Goal: Contribute content: Add original content to the website for others to see

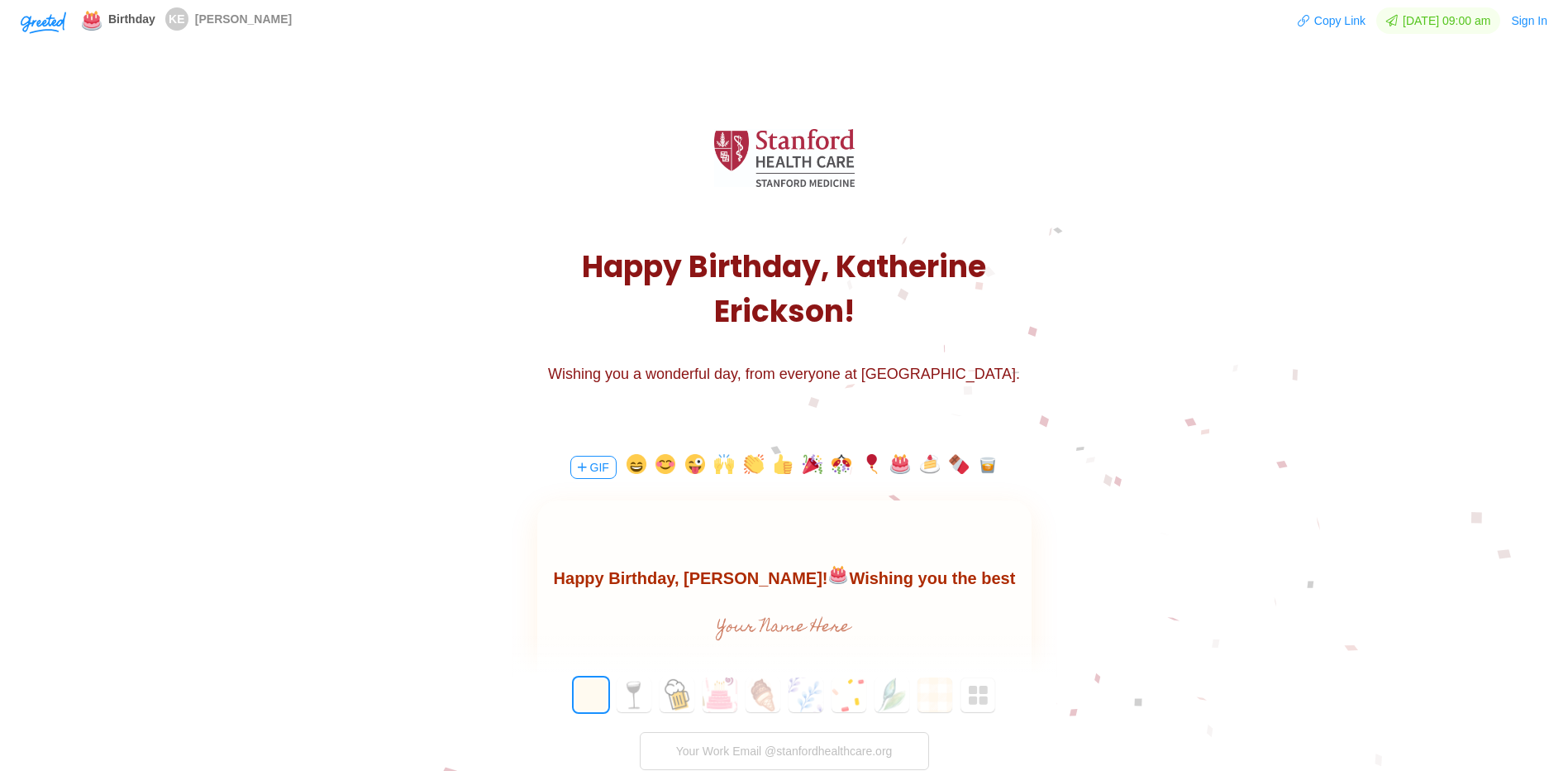
scroll to position [368, 0]
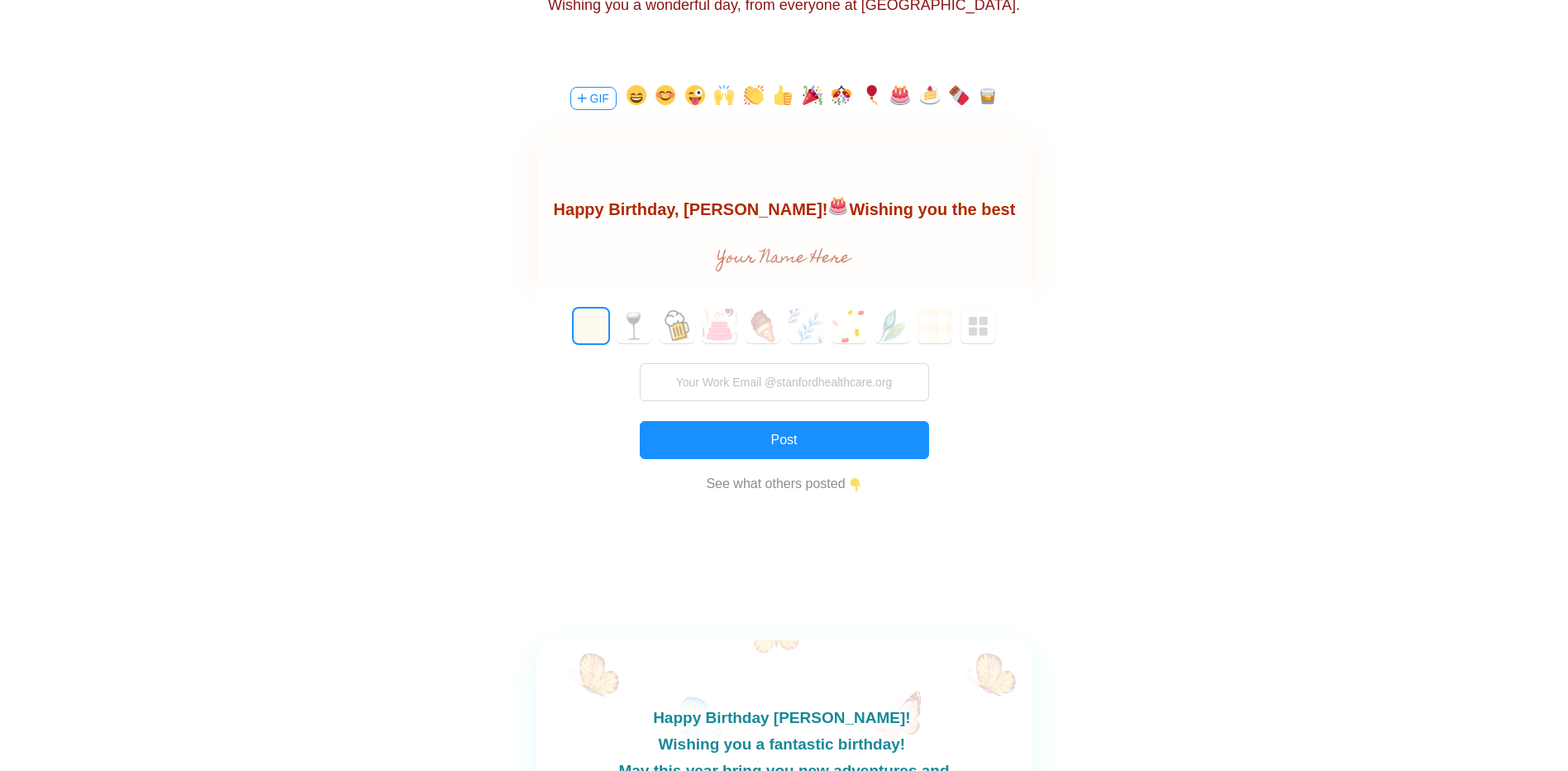
click at [1005, 219] on body "Happy Birthday, Katherine! Wishing you the best birthday filled with joy" at bounding box center [784, 222] width 495 height 53
click at [1007, 214] on body "Happy Birthday, Katherine! Wishing you the best birthday filled with joy" at bounding box center [784, 222] width 495 height 53
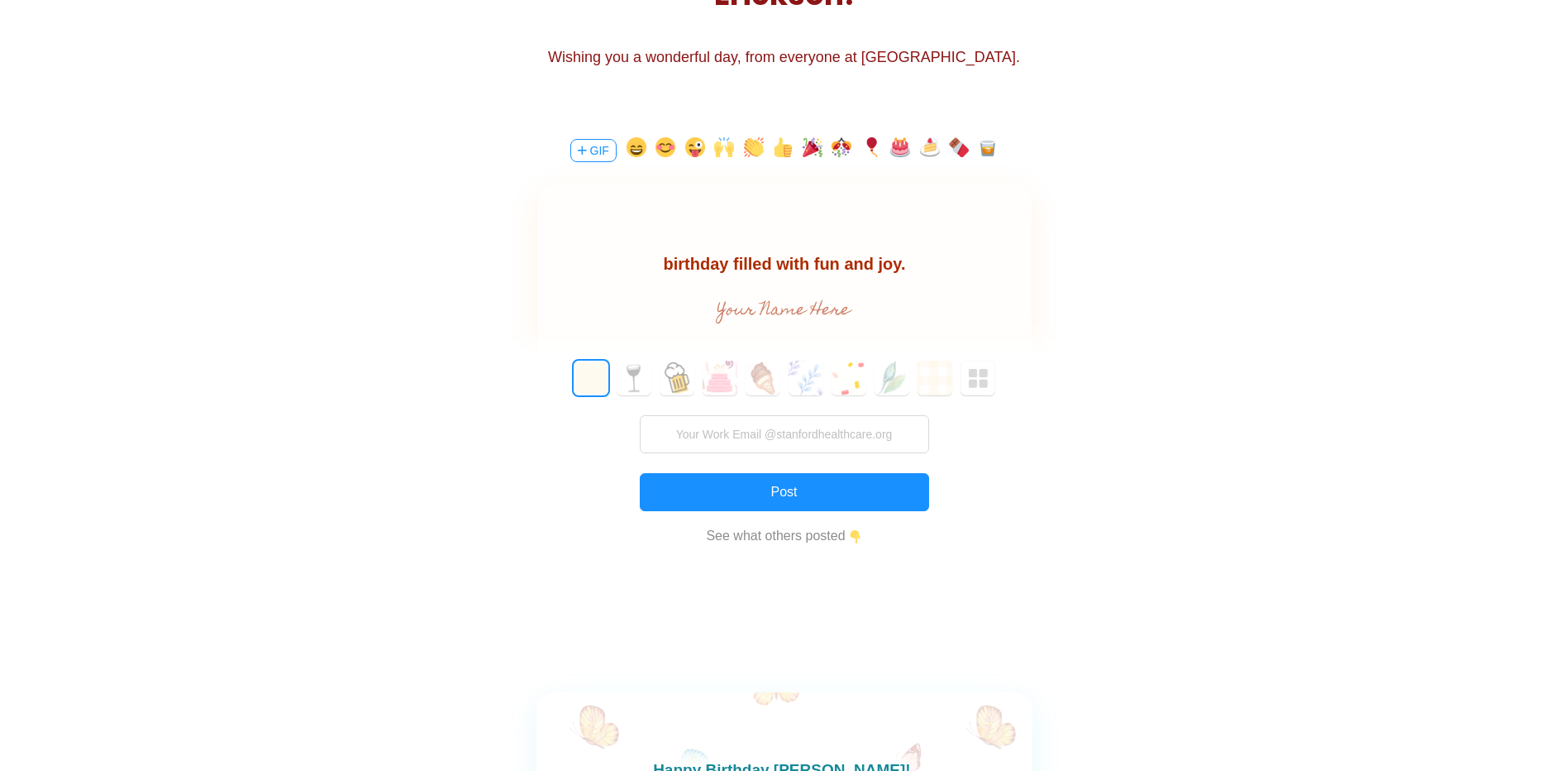
scroll to position [315, 0]
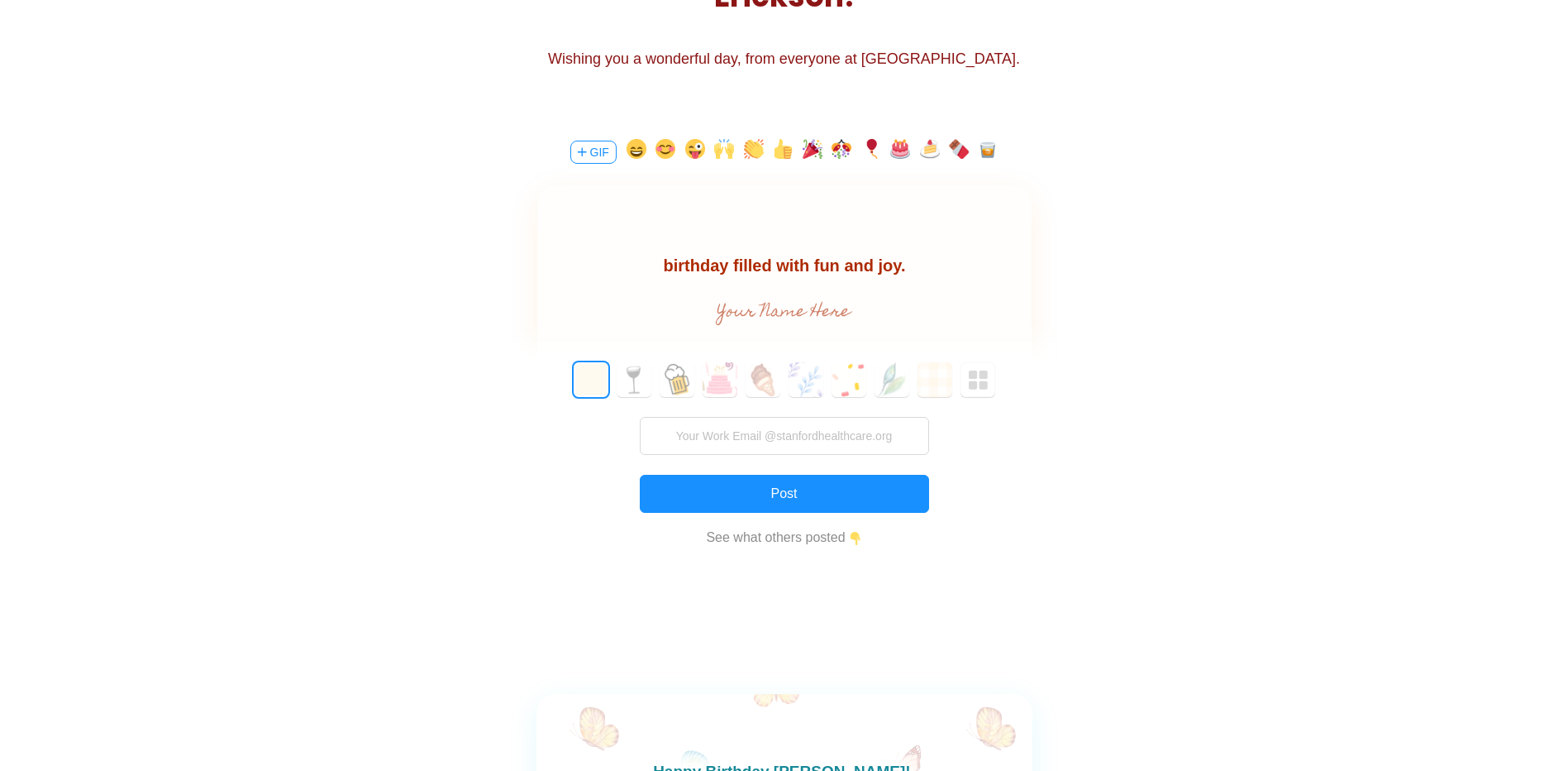
click at [879, 239] on div at bounding box center [784, 233] width 495 height 96
click at [788, 255] on body "Happy Birthday, Katherine! Wishing you the best birthday filled with fun and jo…" at bounding box center [784, 274] width 495 height 53
click at [993, 270] on body "Happy Birthday, Katherine! Wishing you the best birthday filled with fun and jo…" at bounding box center [784, 252] width 495 height 53
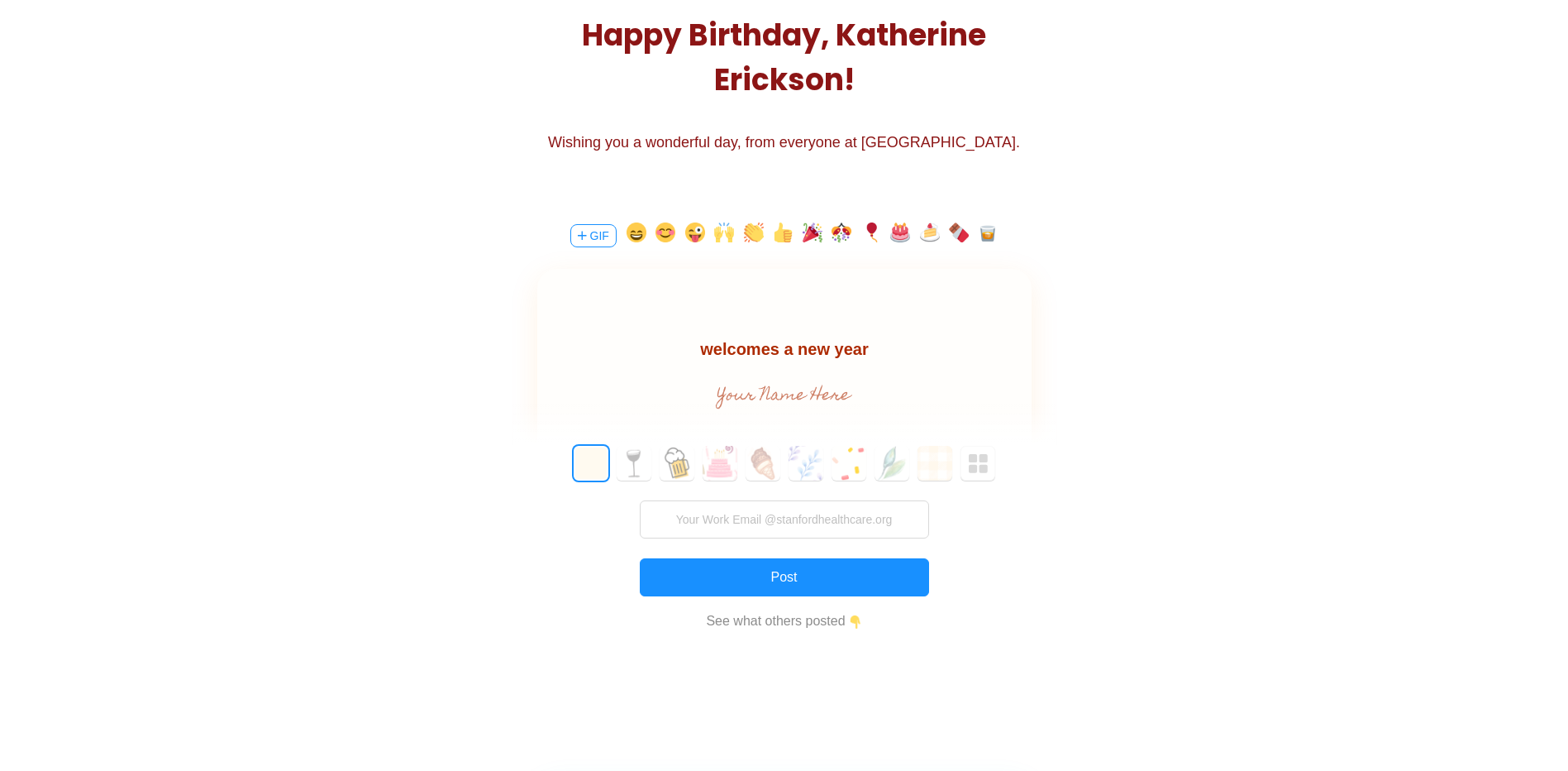
scroll to position [232, 0]
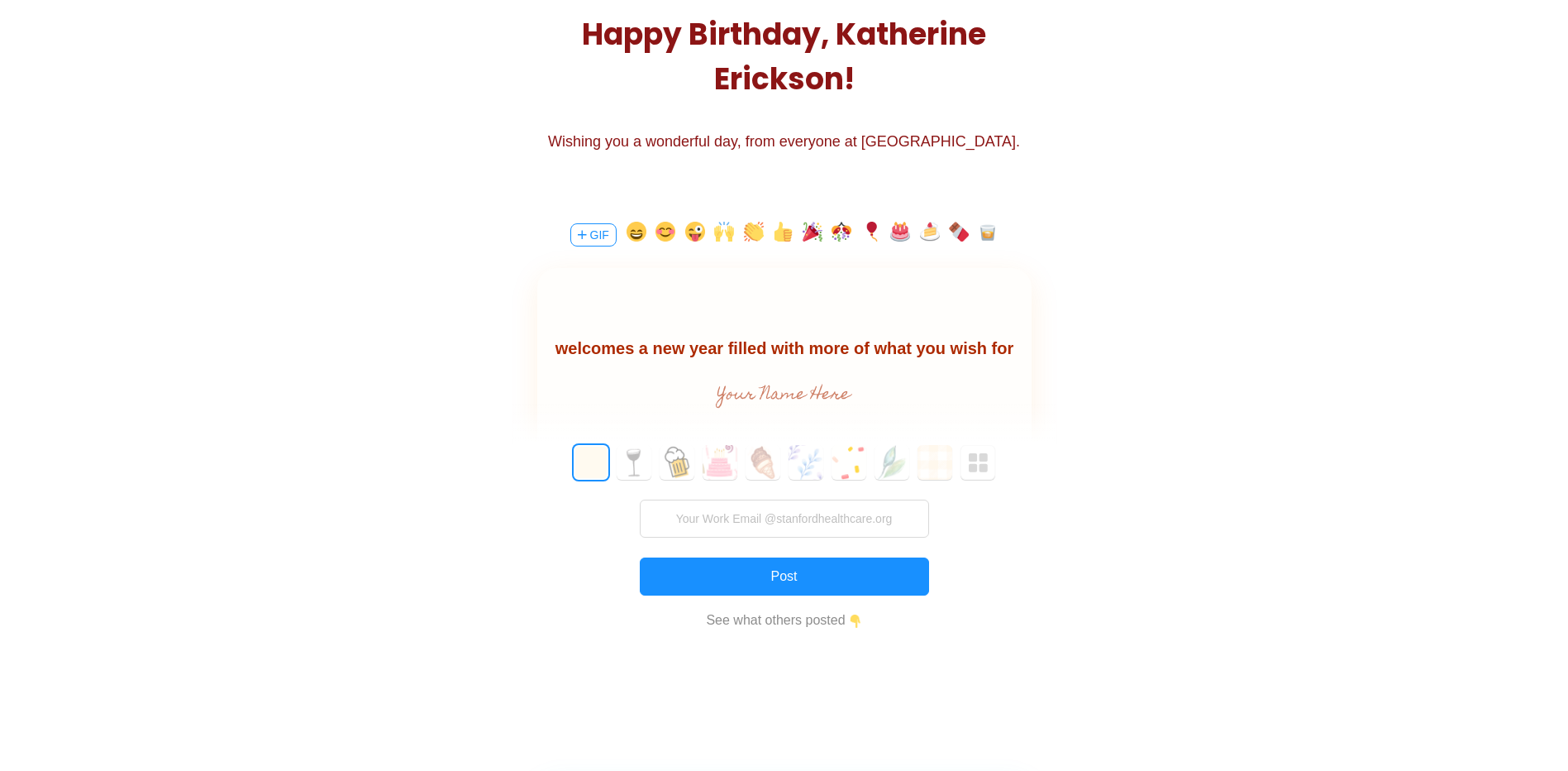
click at [983, 233] on button "button" at bounding box center [988, 234] width 20 height 26
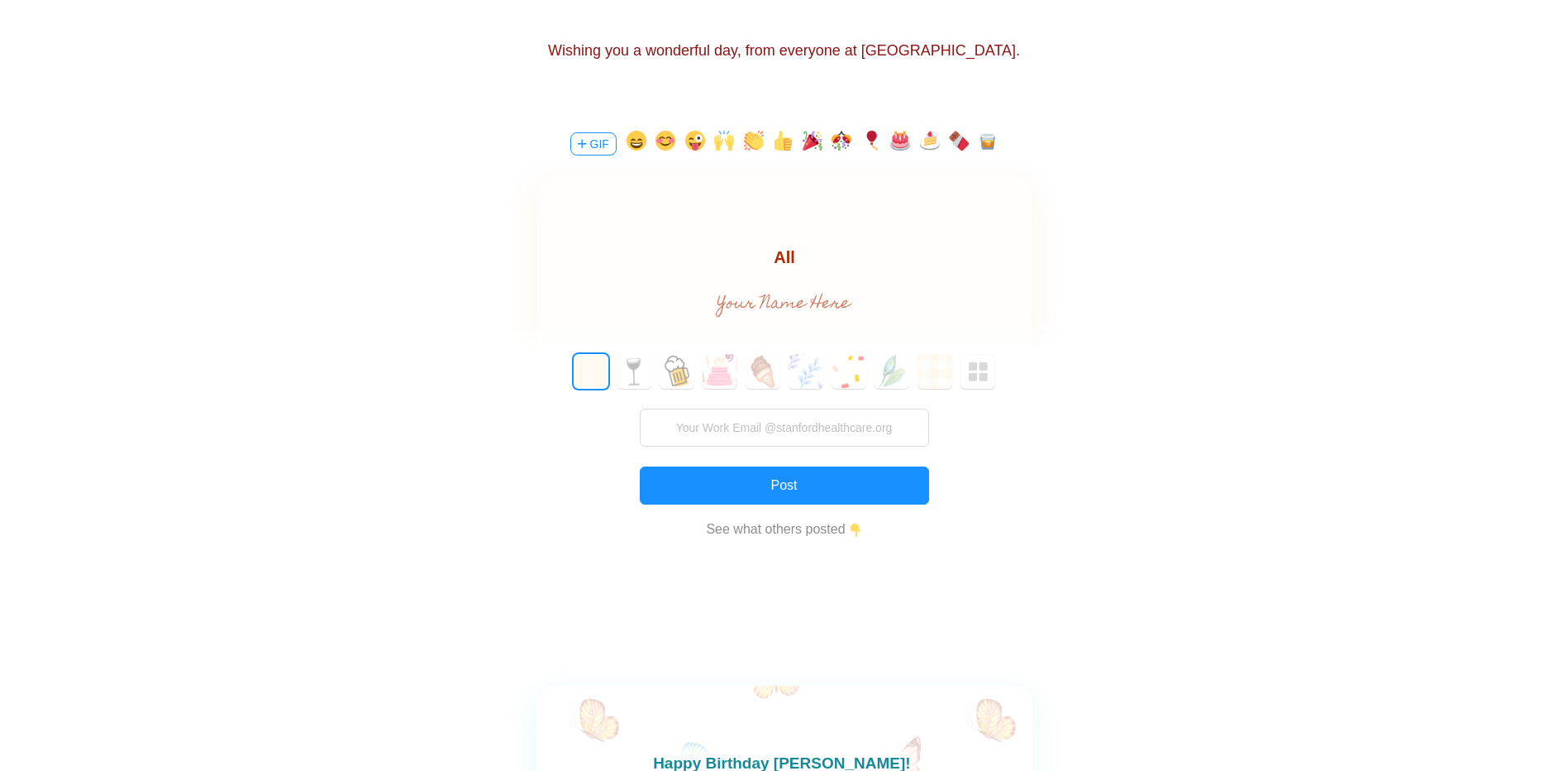
scroll to position [314, 0]
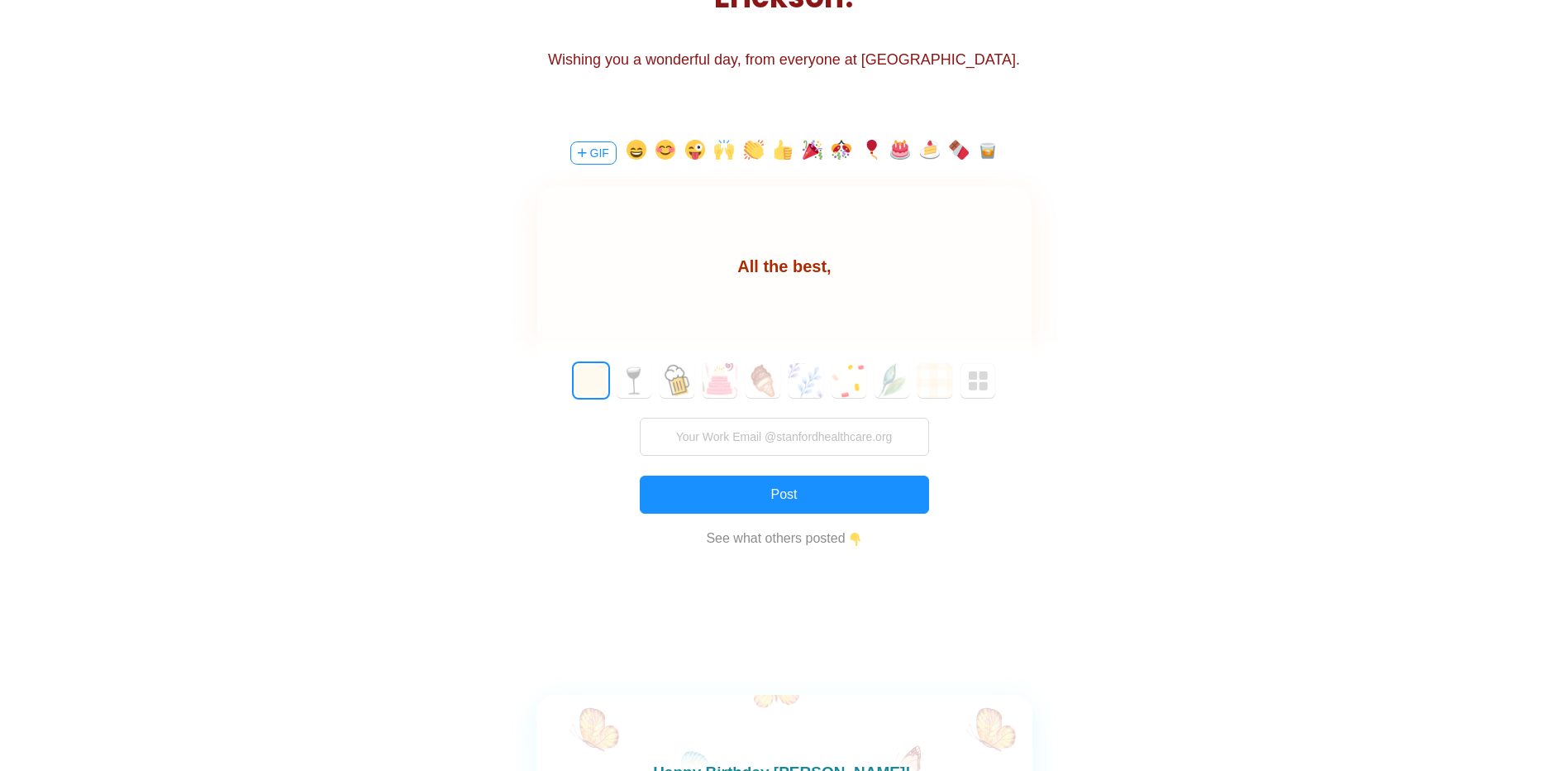
click at [810, 303] on input "text" at bounding box center [784, 313] width 371 height 33
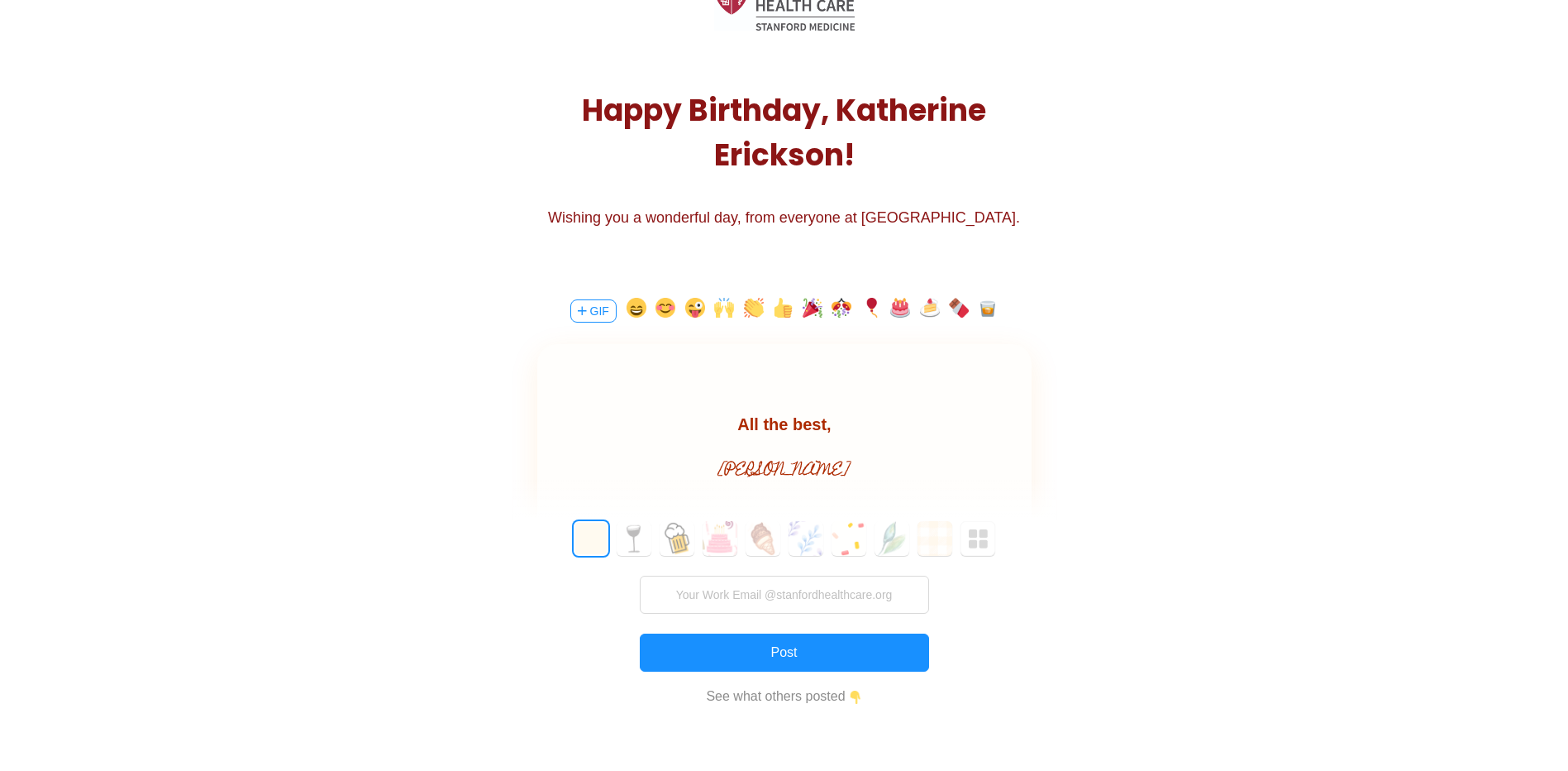
scroll to position [155, 0]
type input "Suhail"
click at [844, 609] on input "s" at bounding box center [784, 595] width 290 height 38
type input "[EMAIL_ADDRESS][DOMAIN_NAME]"
click at [862, 537] on button "6" at bounding box center [849, 539] width 34 height 34
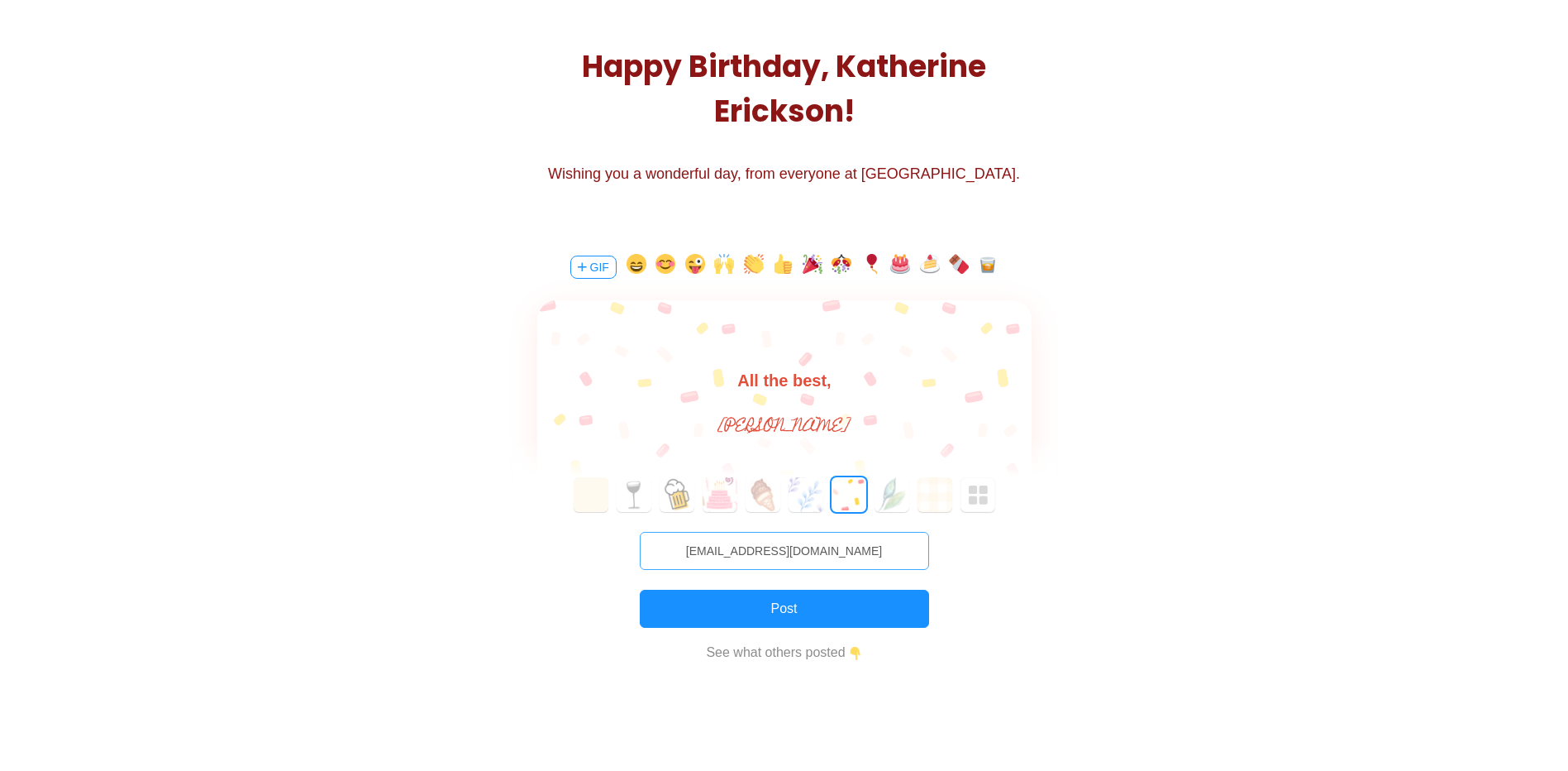
scroll to position [205, 0]
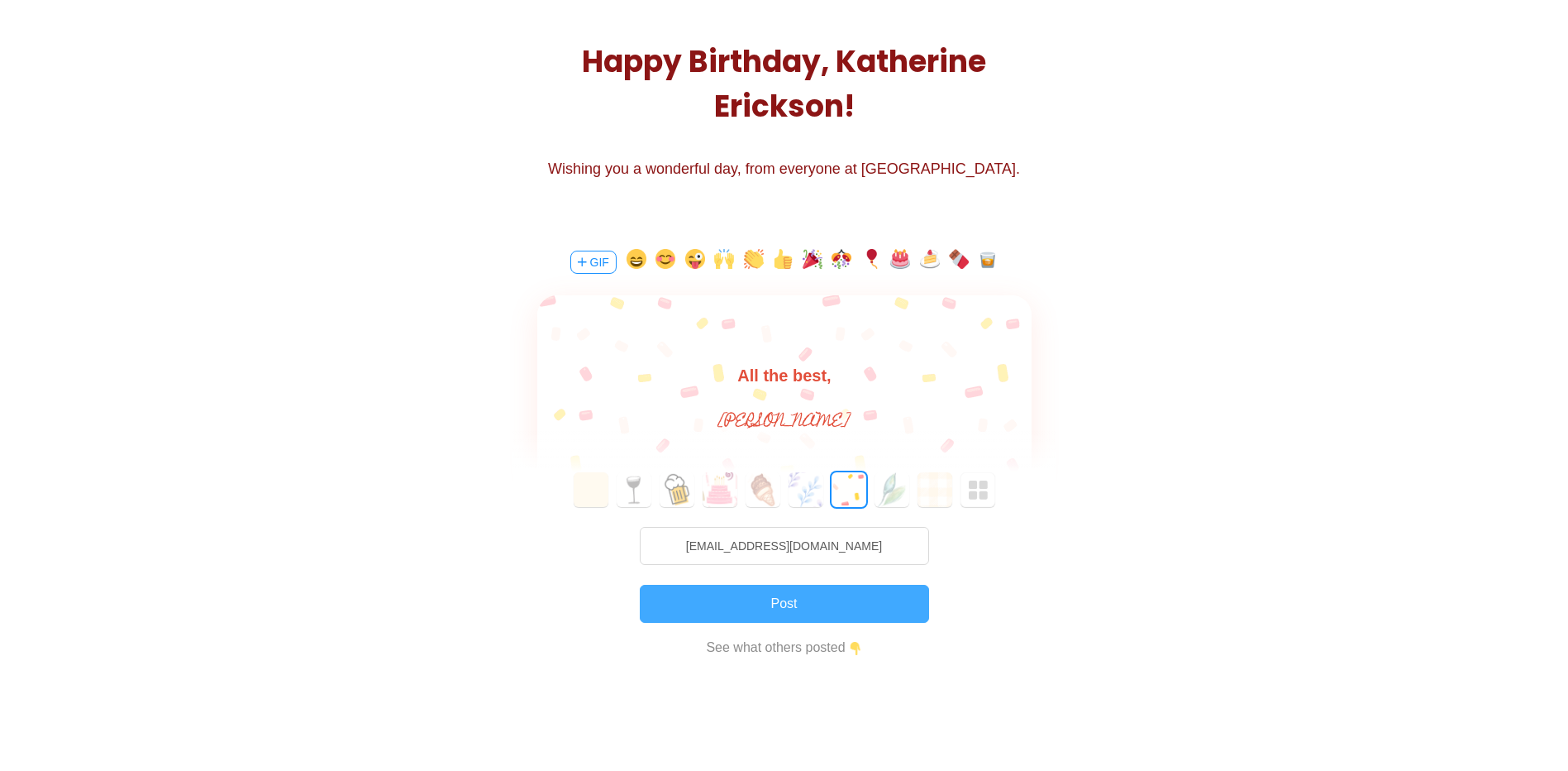
click at [855, 595] on button "Post" at bounding box center [784, 603] width 290 height 38
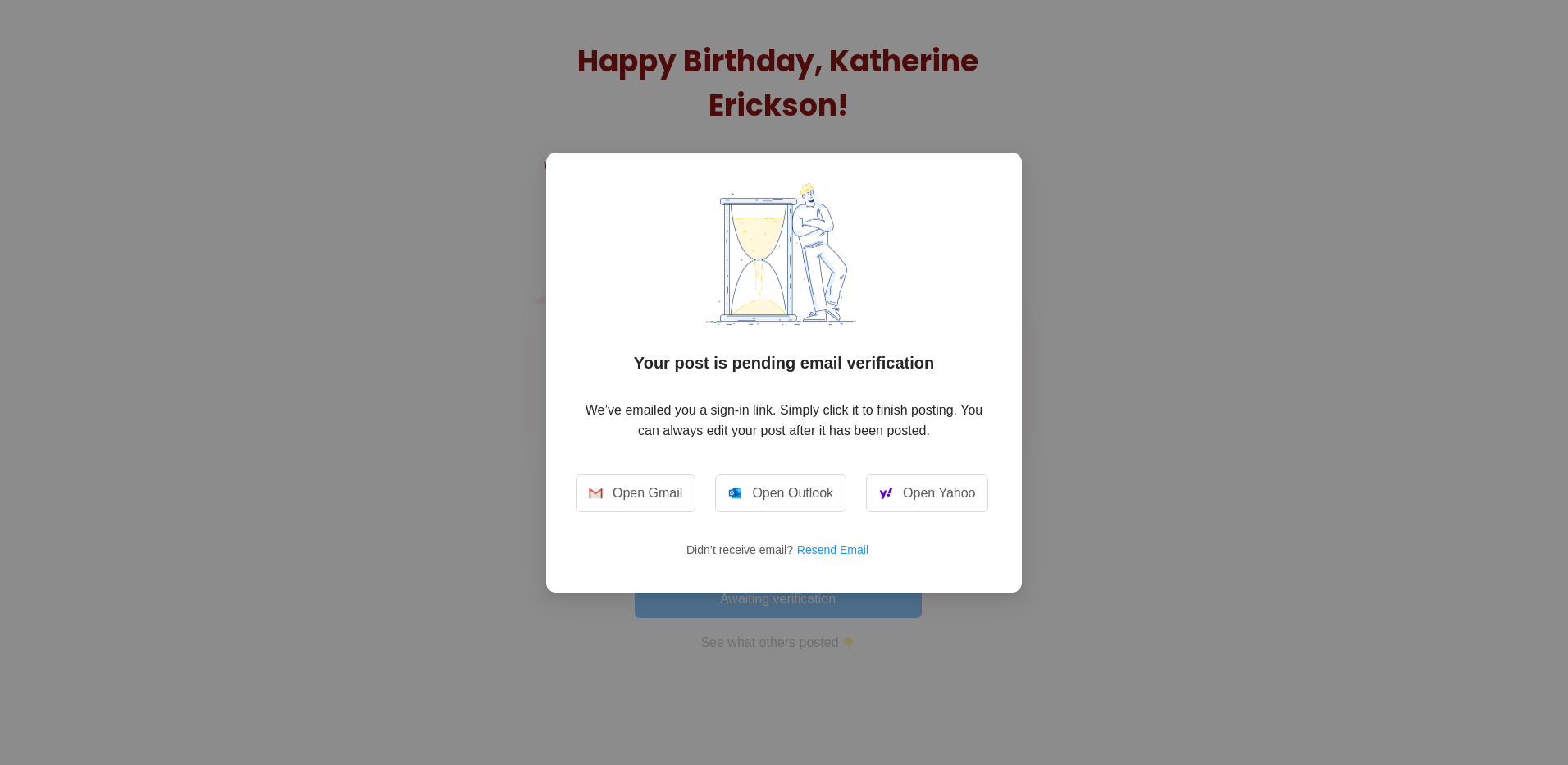
click at [1092, 395] on div "Your post is pending email verification We’ve emailed you a sign-in link. Simpl…" at bounding box center [784, 382] width 1568 height 765
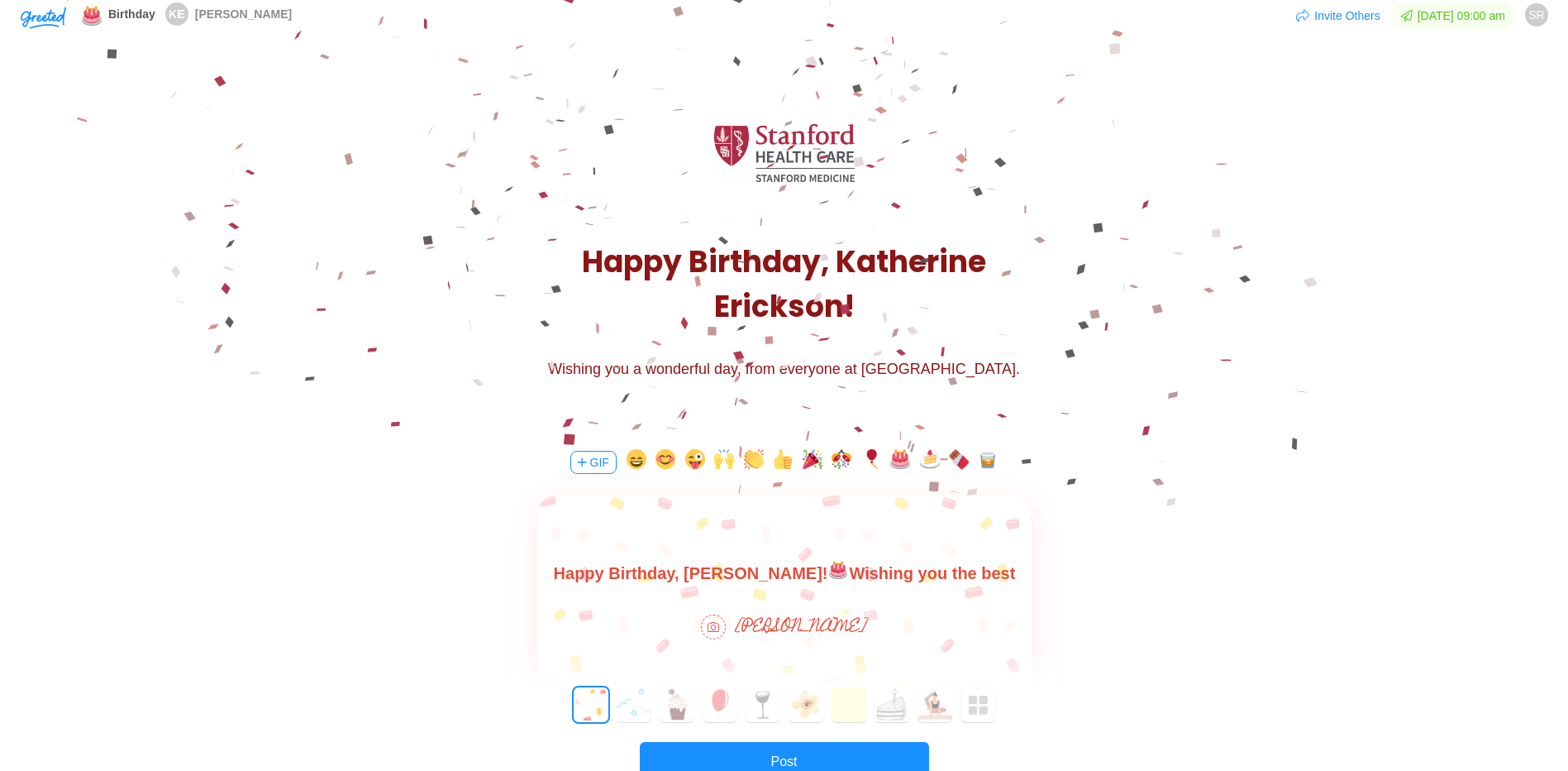
scroll to position [0, 0]
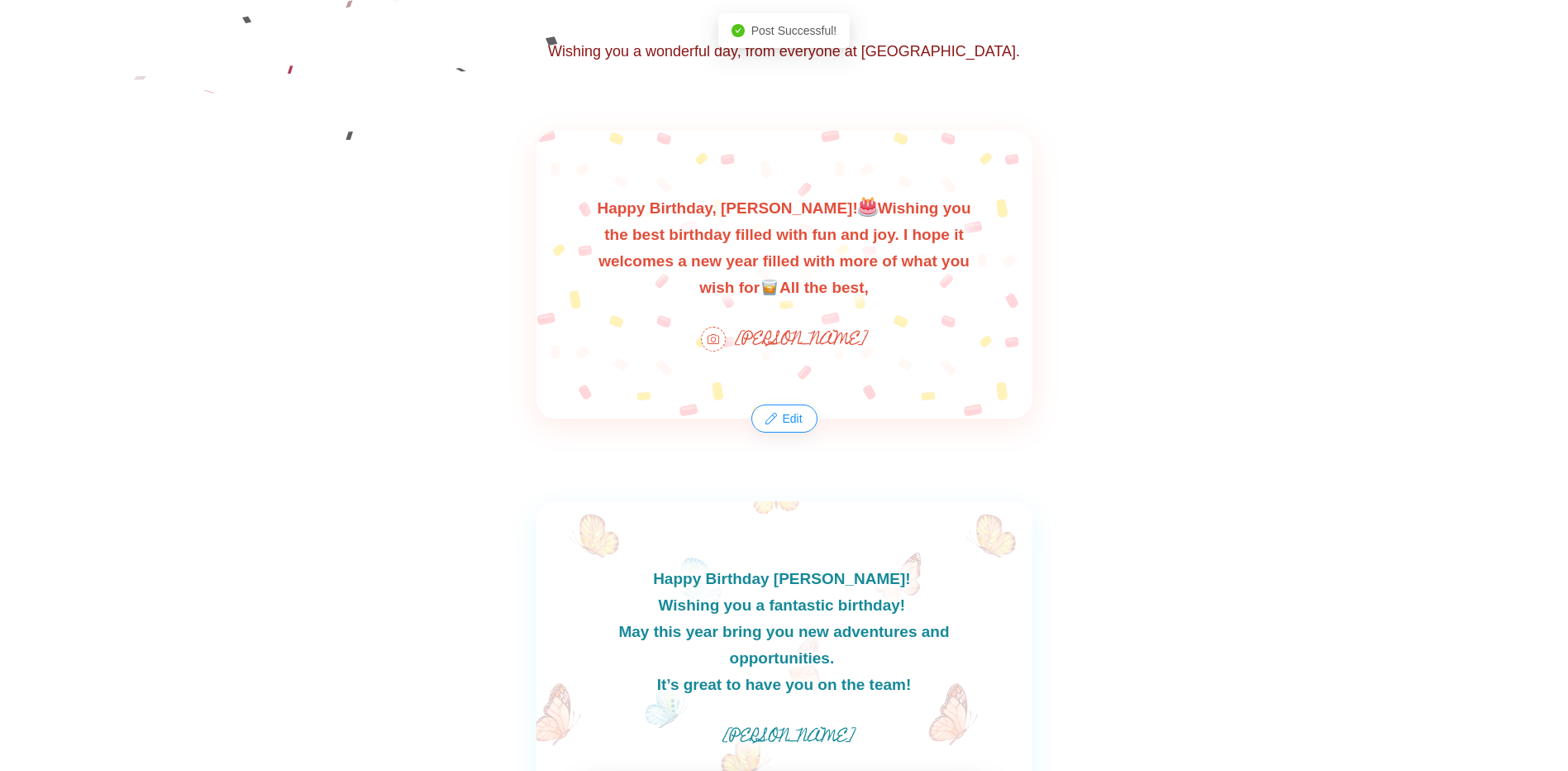
scroll to position [325, 0]
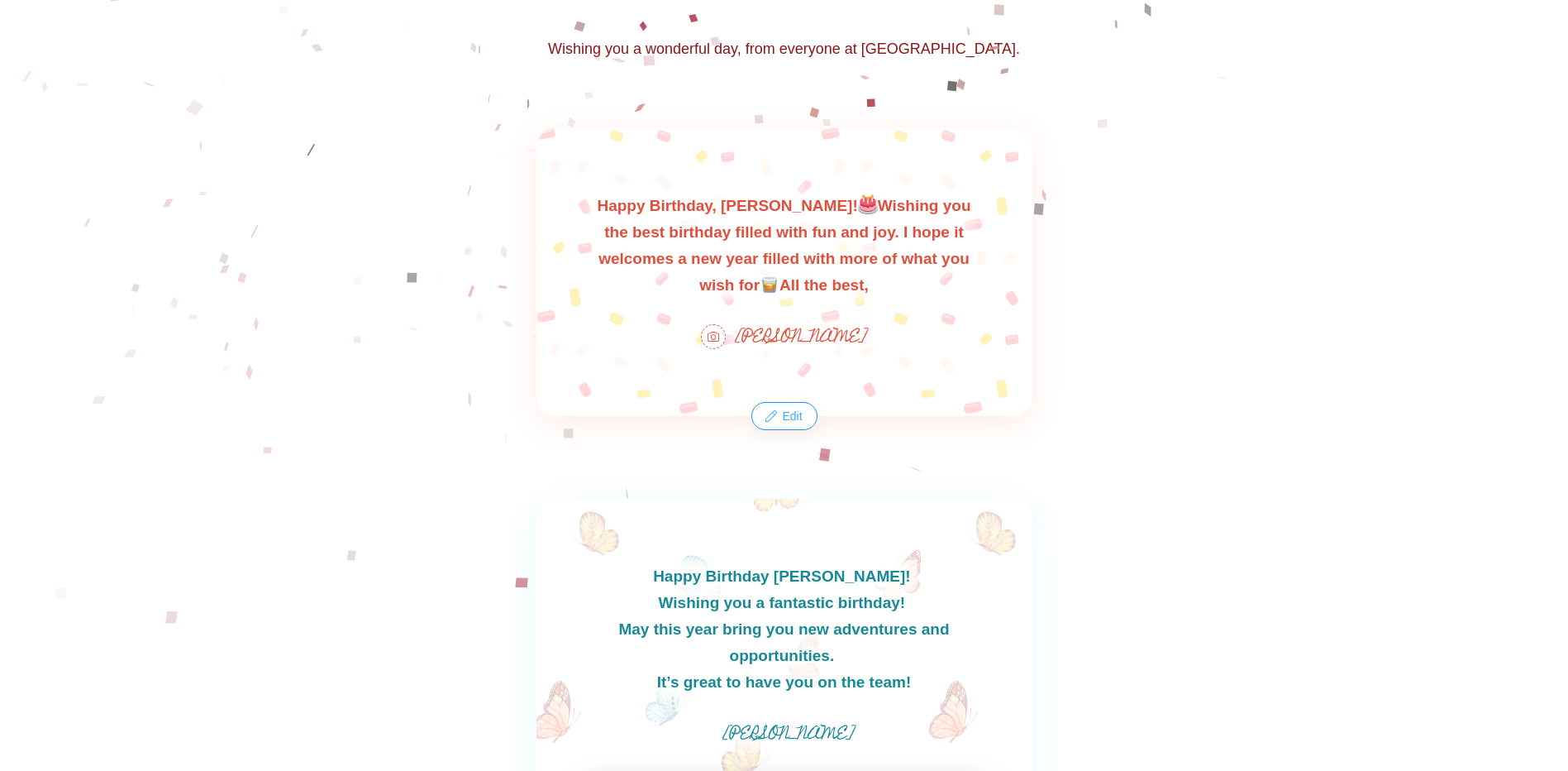
click at [783, 422] on button "Edit" at bounding box center [784, 415] width 63 height 26
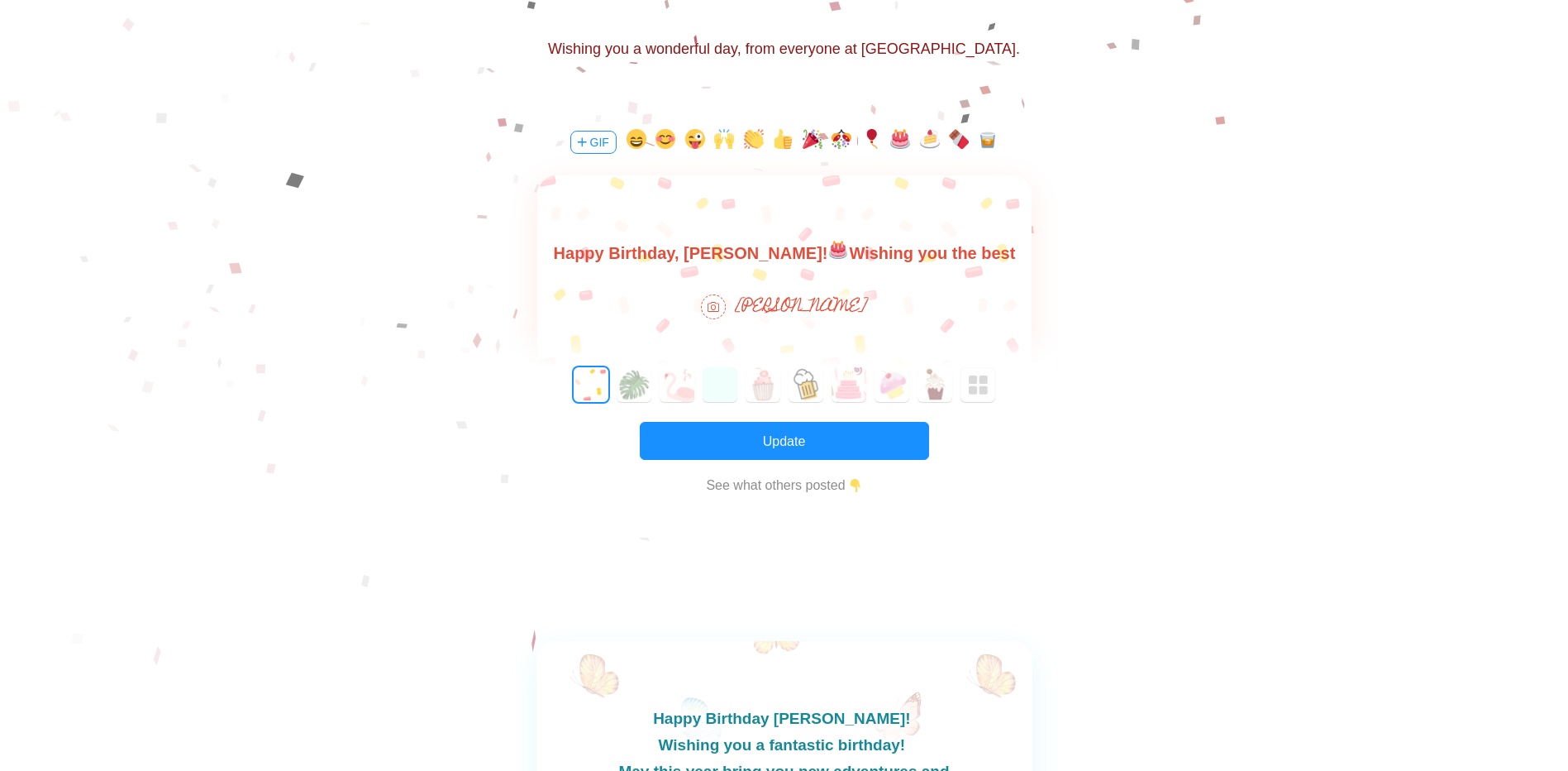
scroll to position [0, 0]
click at [784, 256] on body "Happy Birthday, [PERSON_NAME]! Wishing you the best birthday filled with fun an…" at bounding box center [784, 280] width 495 height 79
click at [863, 257] on body "Happy Birthday, [PERSON_NAME]! Wishing you the best birthday filled with fun an…" at bounding box center [784, 268] width 495 height 106
click at [982, 255] on body "Happy Birthday, [PERSON_NAME]! Wishing you the best birthday filled with love, …" at bounding box center [784, 268] width 495 height 106
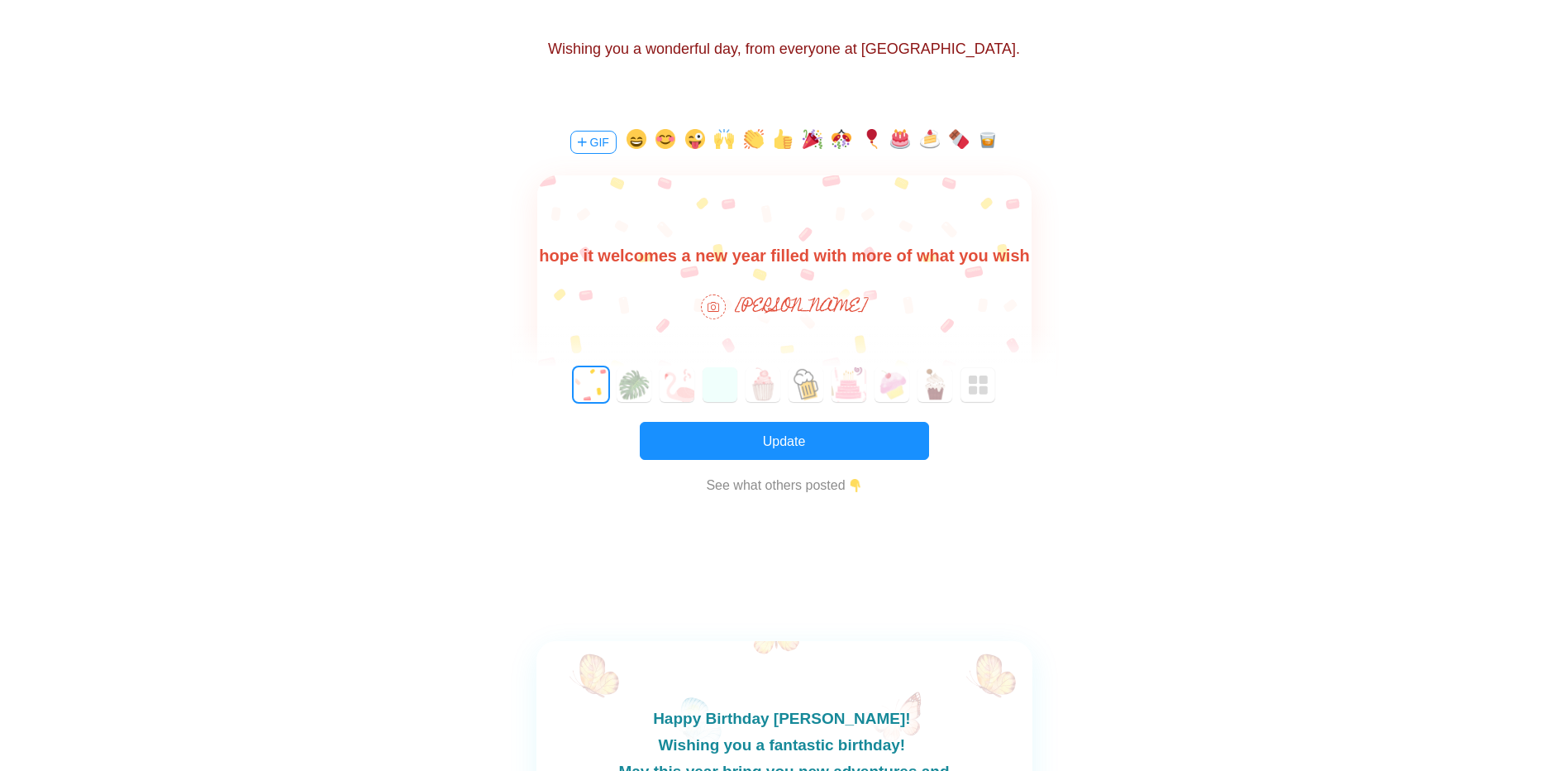
scroll to position [77, 0]
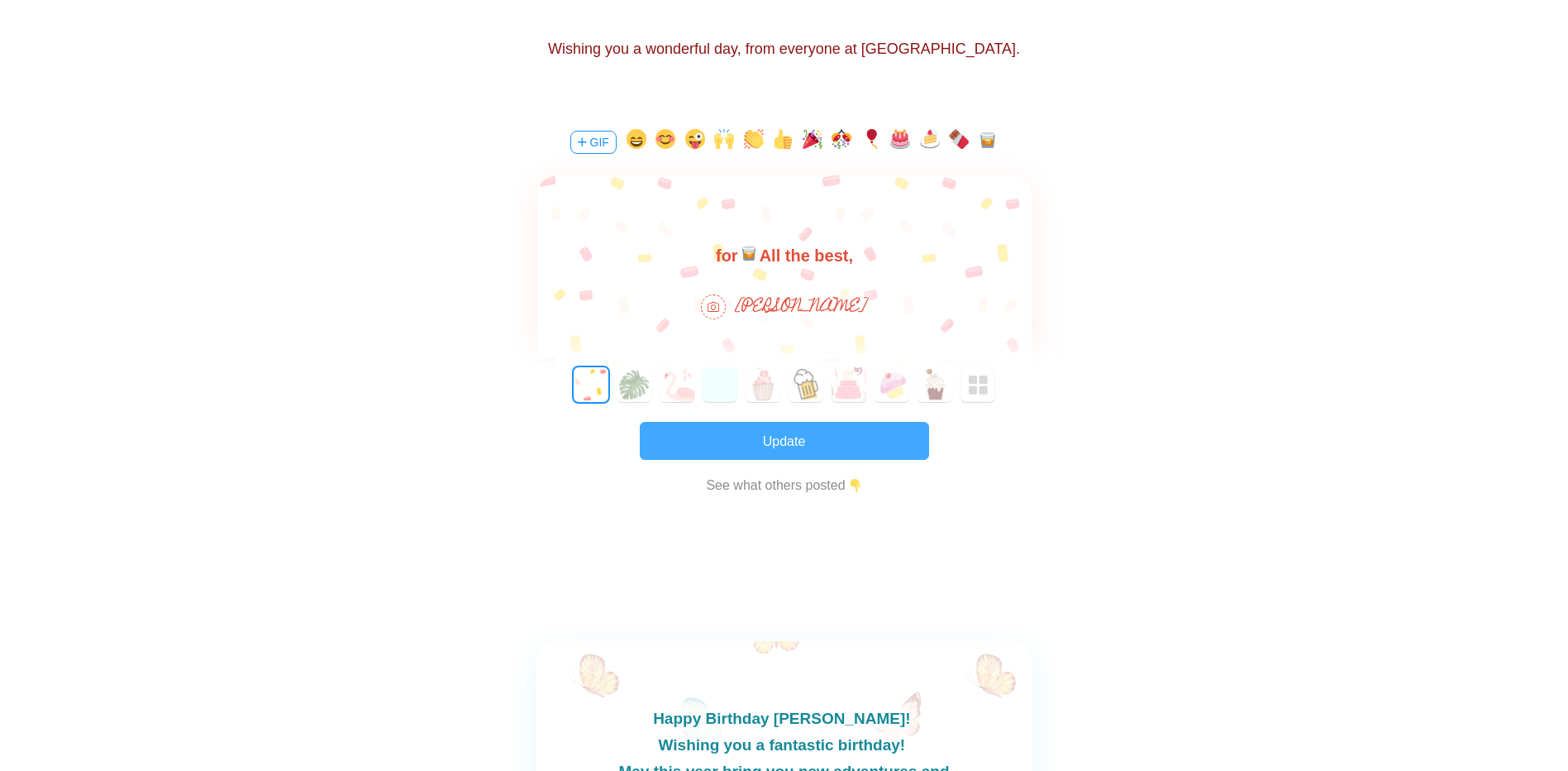
click at [803, 437] on button "Update" at bounding box center [784, 441] width 290 height 38
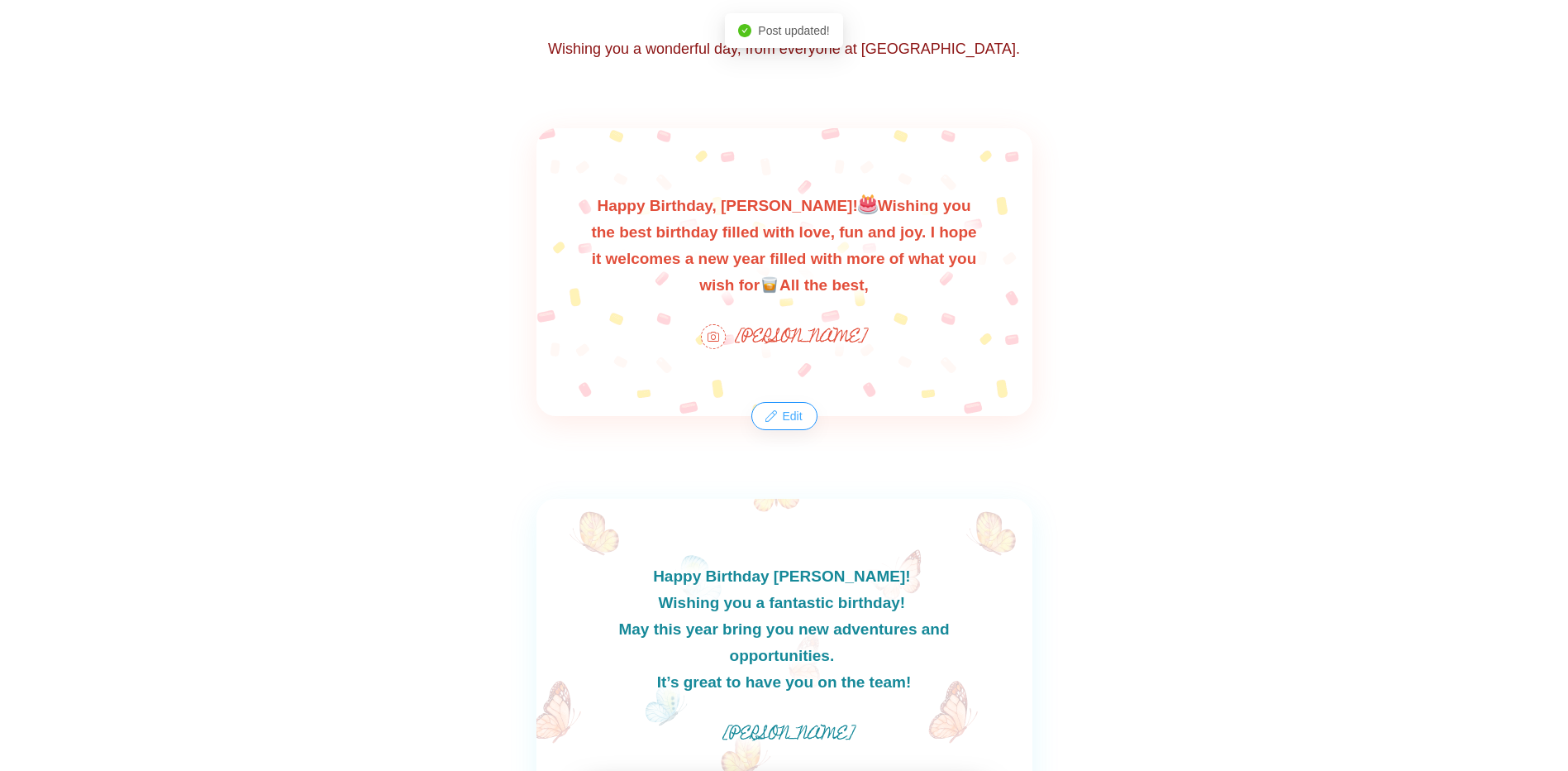
click at [801, 422] on button "Edit" at bounding box center [784, 415] width 63 height 26
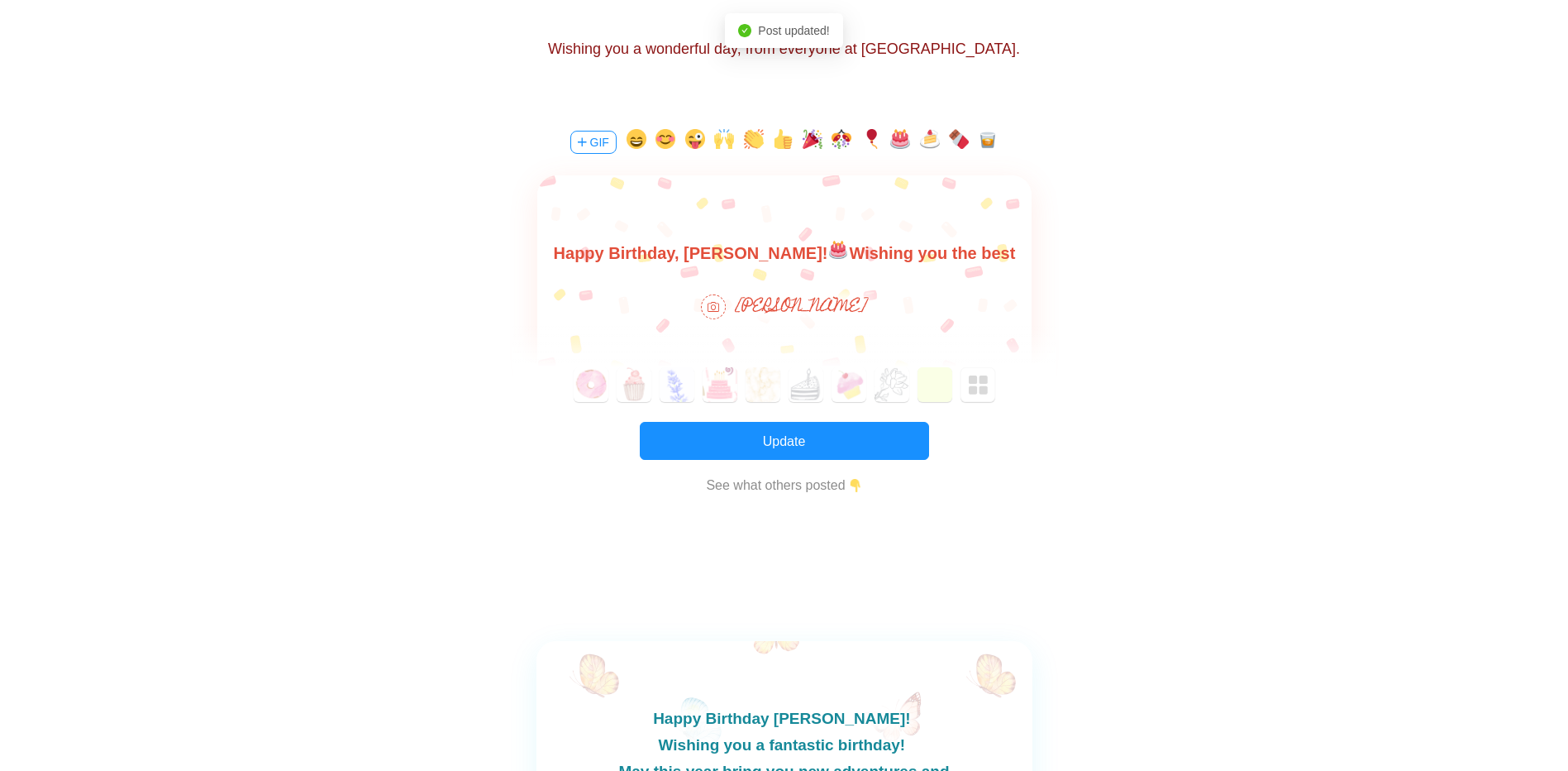
scroll to position [0, 0]
click at [784, 250] on body "Happy Birthday, [PERSON_NAME]! Wishing you the best birthday filled with love, …" at bounding box center [784, 280] width 495 height 79
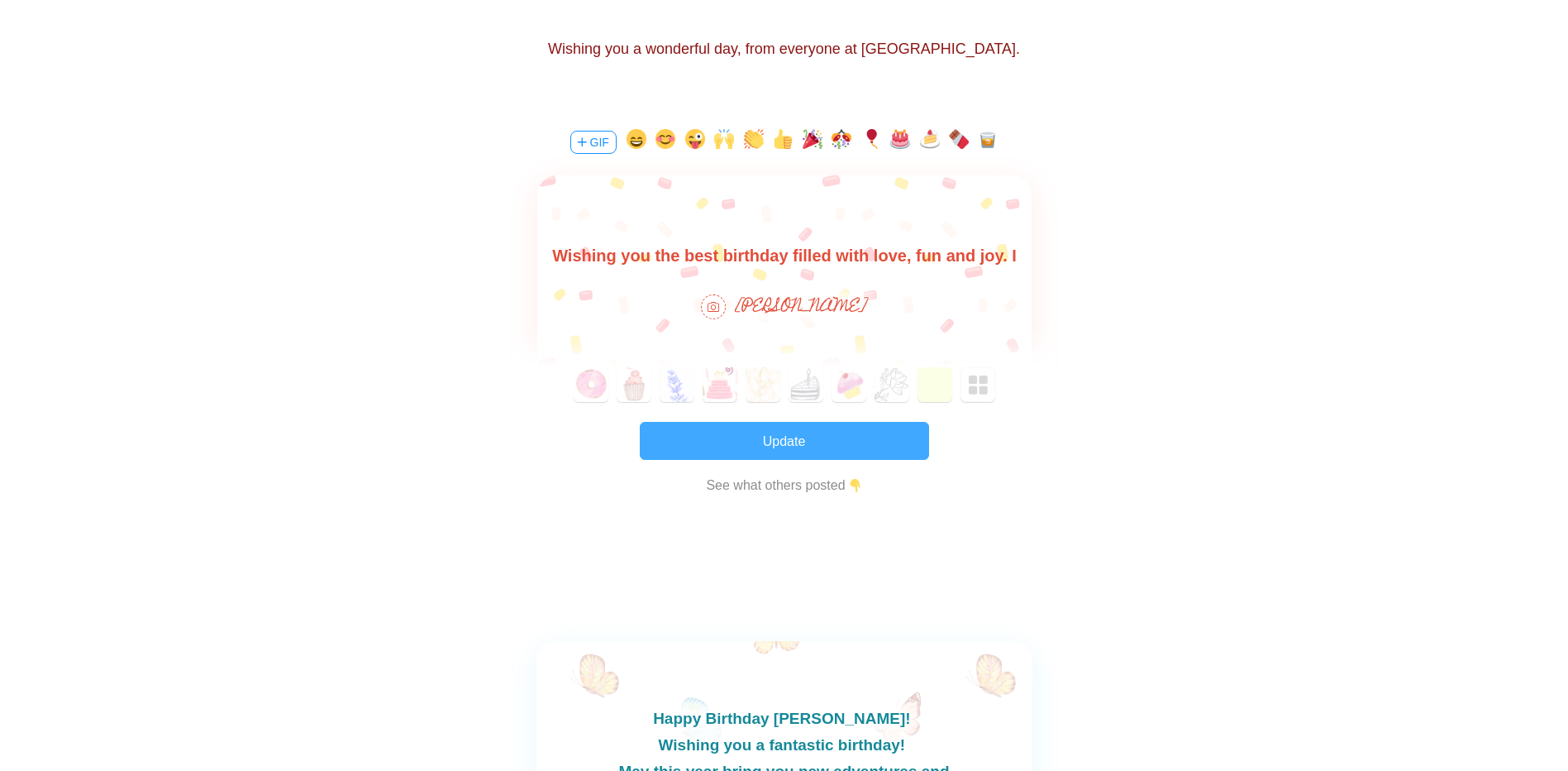
click at [812, 441] on button "Update" at bounding box center [784, 441] width 290 height 38
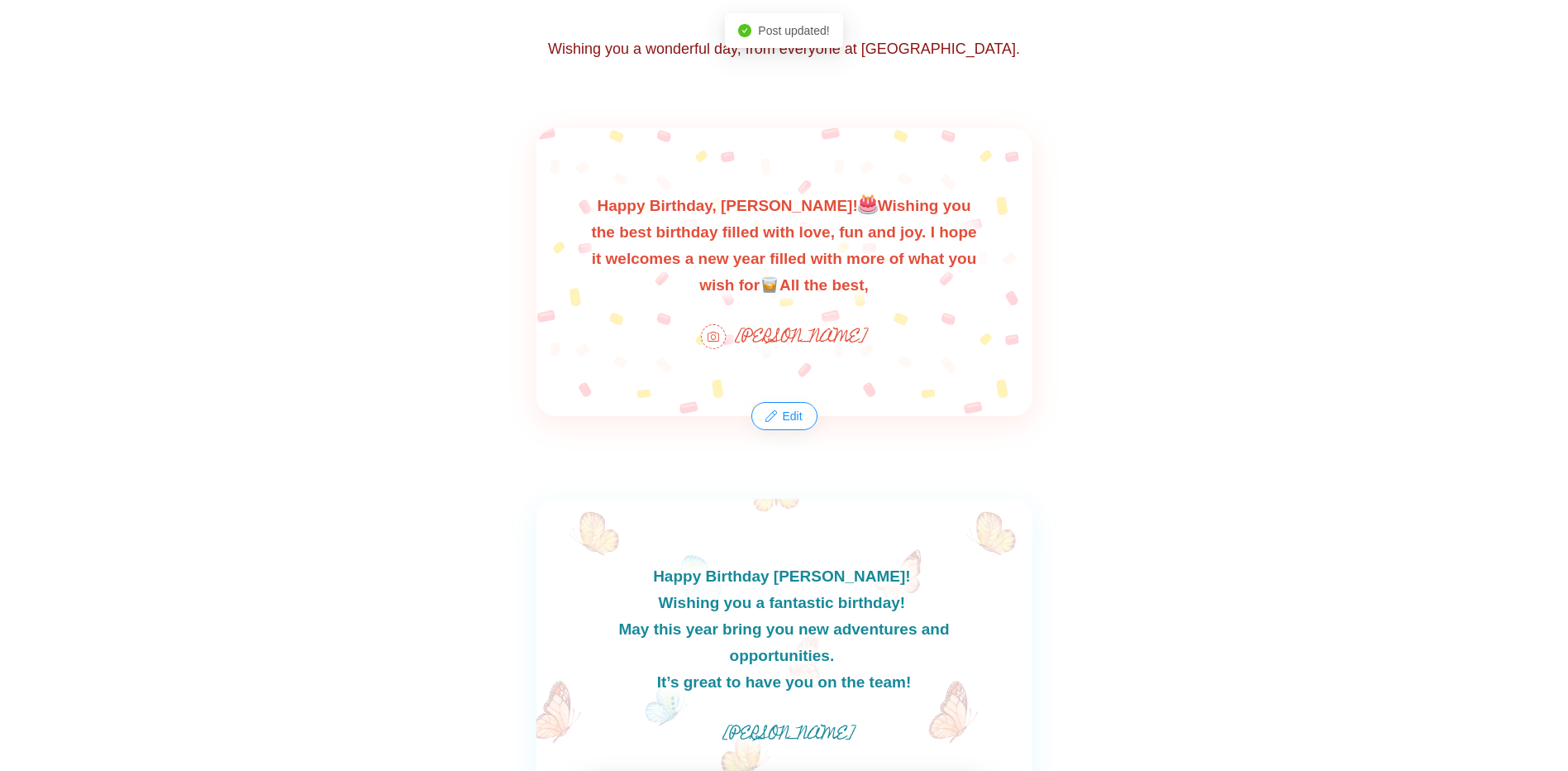
click at [793, 401] on div "Happy Birthday, [PERSON_NAME]! Wishing you the best birthday filled with love, …" at bounding box center [784, 272] width 496 height 288
click at [790, 418] on button "Edit" at bounding box center [784, 415] width 63 height 26
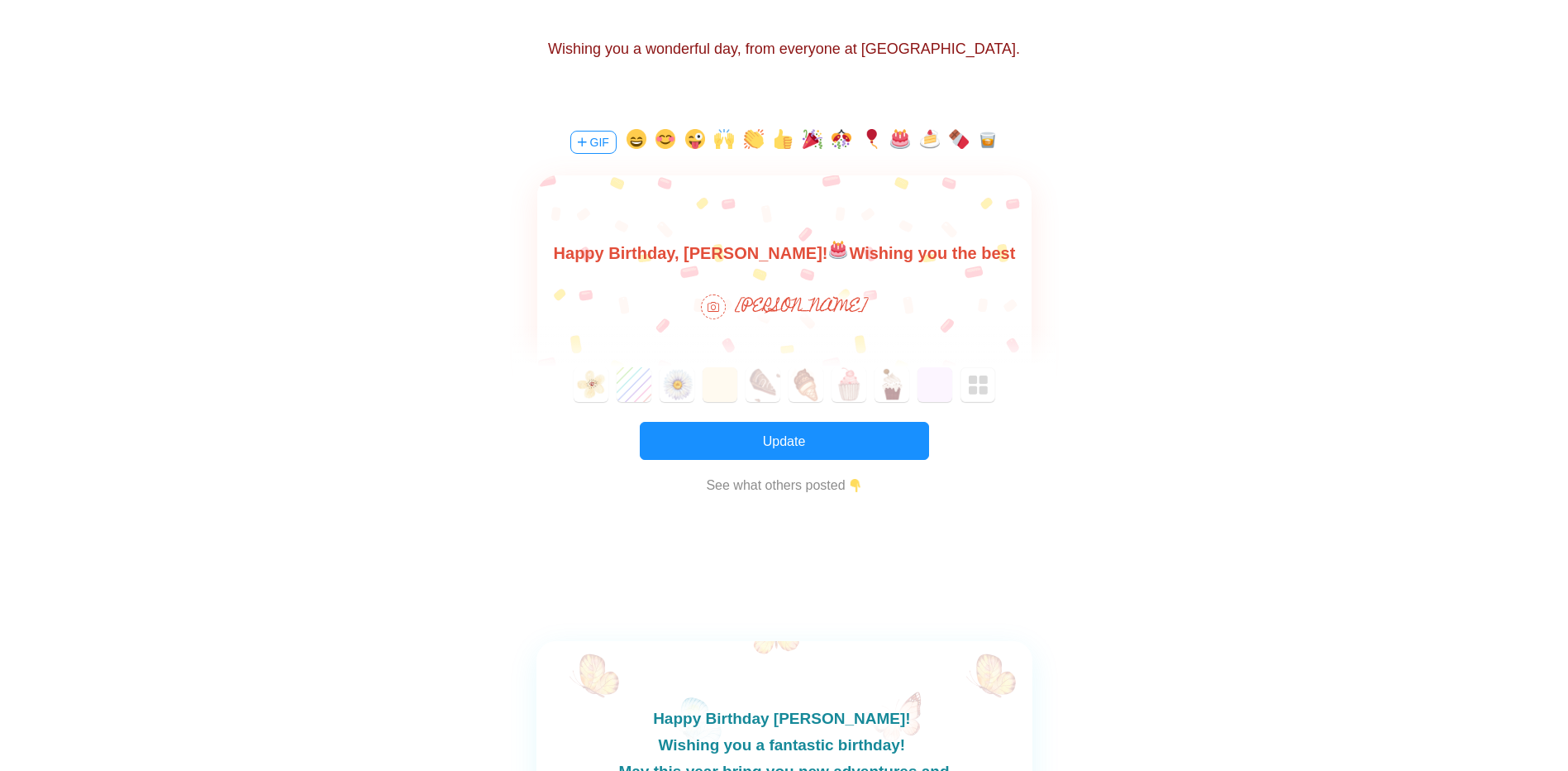
scroll to position [0, 0]
click at [827, 246] on img at bounding box center [838, 250] width 22 height 18
click at [788, 253] on body "Happy Birthday, [PERSON_NAME]! Wishing you the best birthday filled with love, …" at bounding box center [784, 280] width 495 height 79
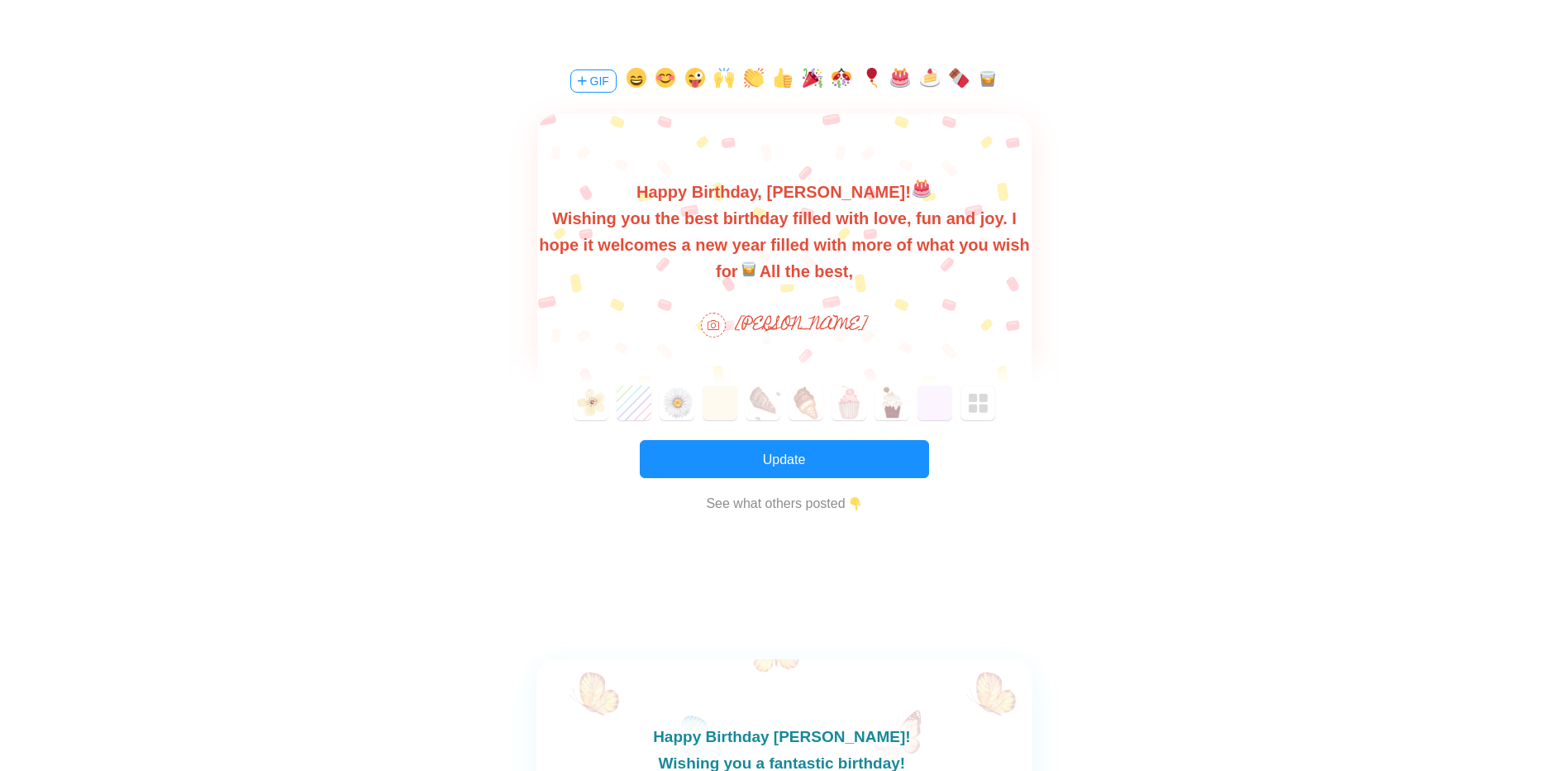
scroll to position [386, 0]
click at [840, 450] on button "Update" at bounding box center [784, 460] width 290 height 38
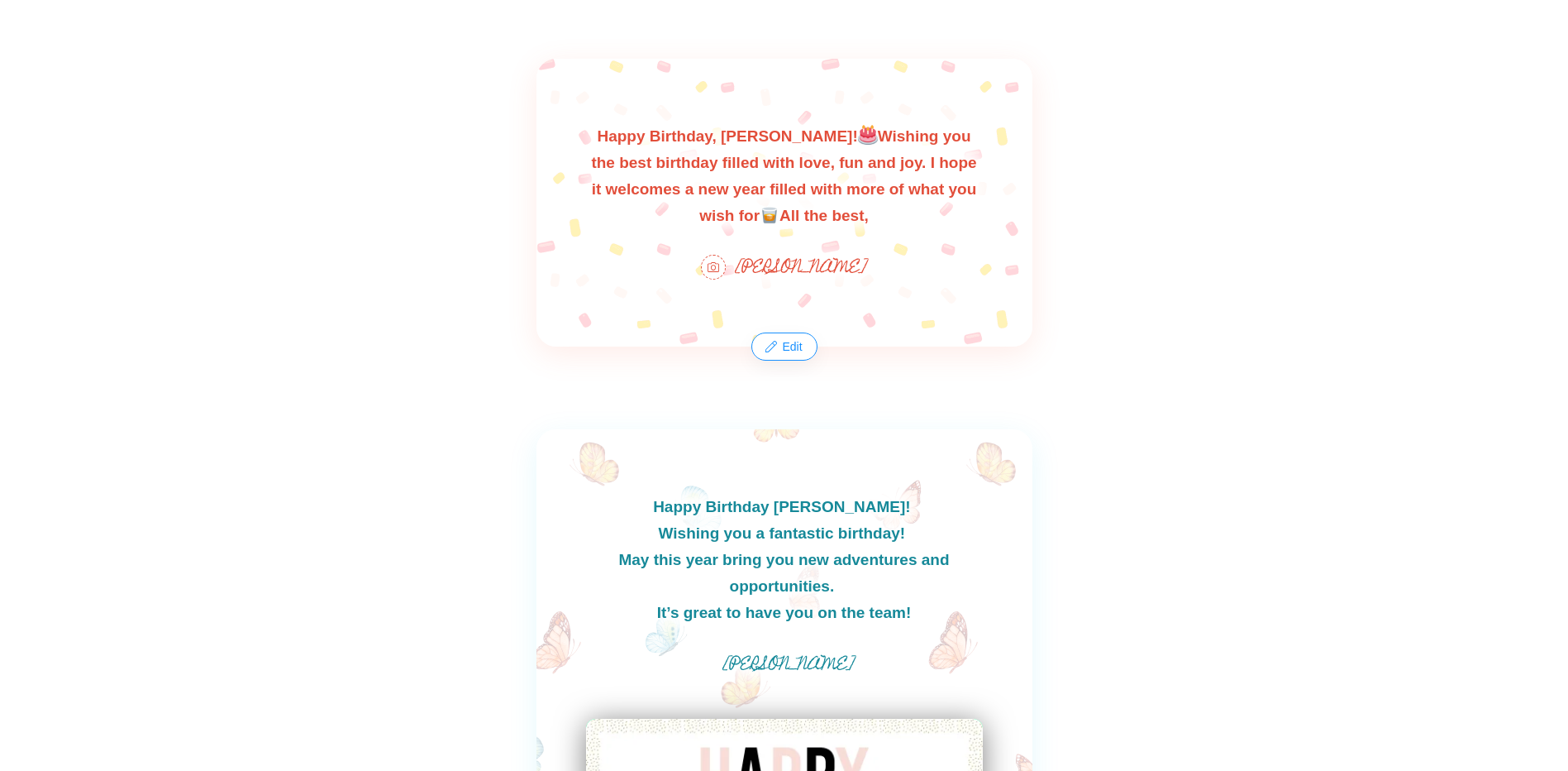
scroll to position [393, 0]
click at [795, 348] on button "Edit" at bounding box center [784, 348] width 63 height 26
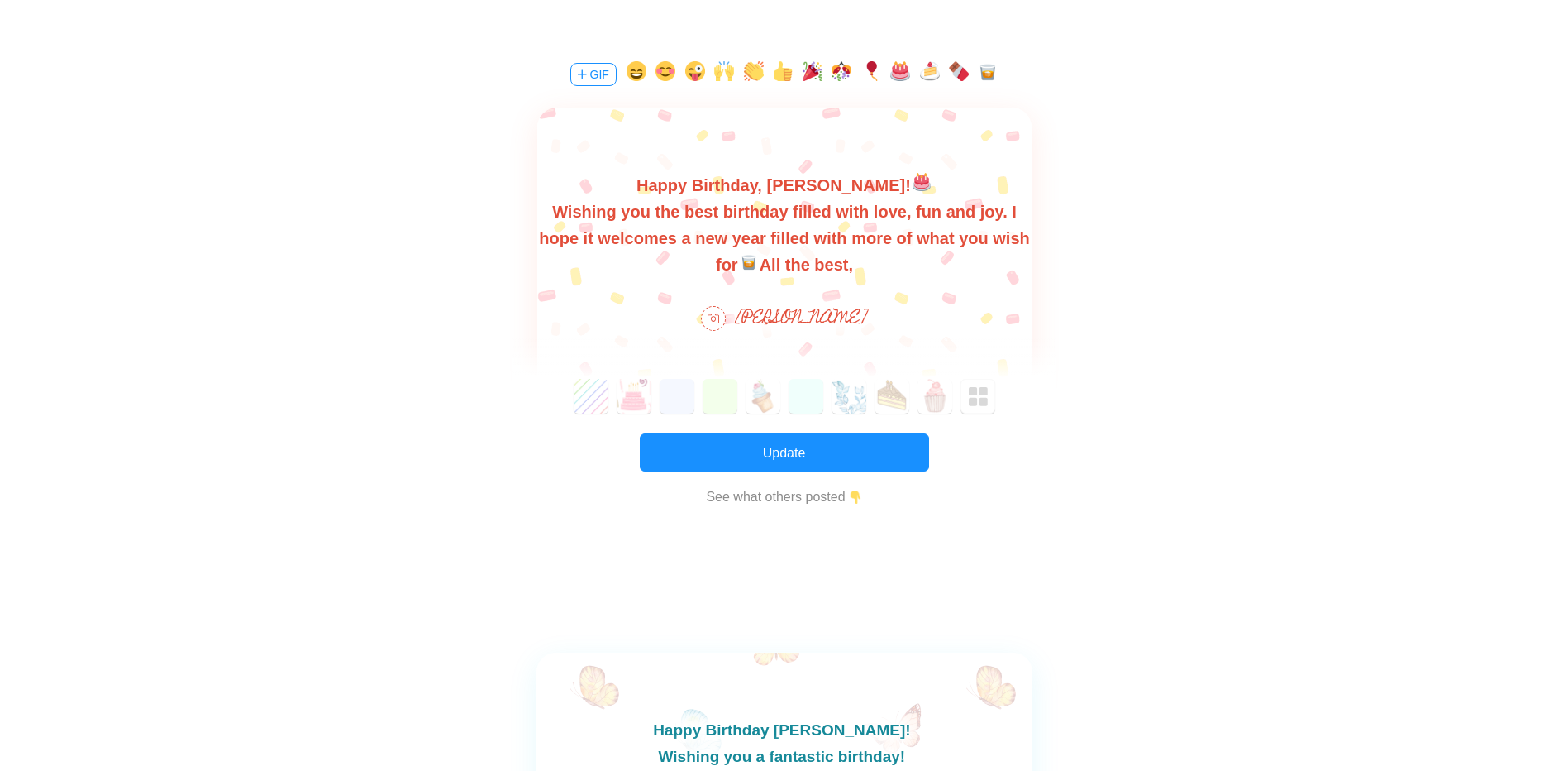
scroll to position [0, 0]
click at [842, 310] on span "[PERSON_NAME]" at bounding box center [802, 319] width 132 height 32
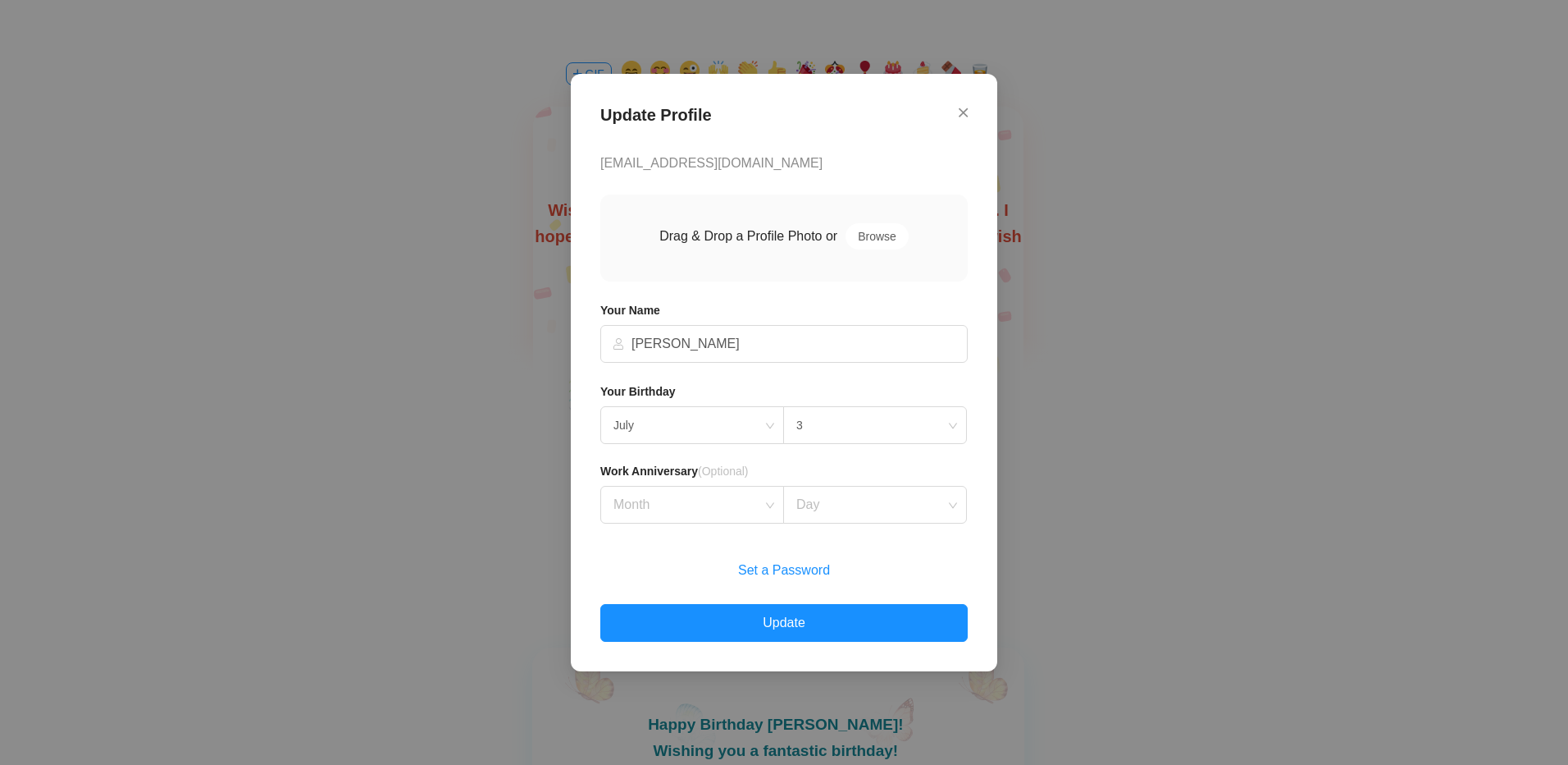
click at [957, 115] on h2 "Update Profile" at bounding box center [784, 118] width 367 height 31
click at [962, 112] on icon "Close" at bounding box center [964, 112] width 9 height 14
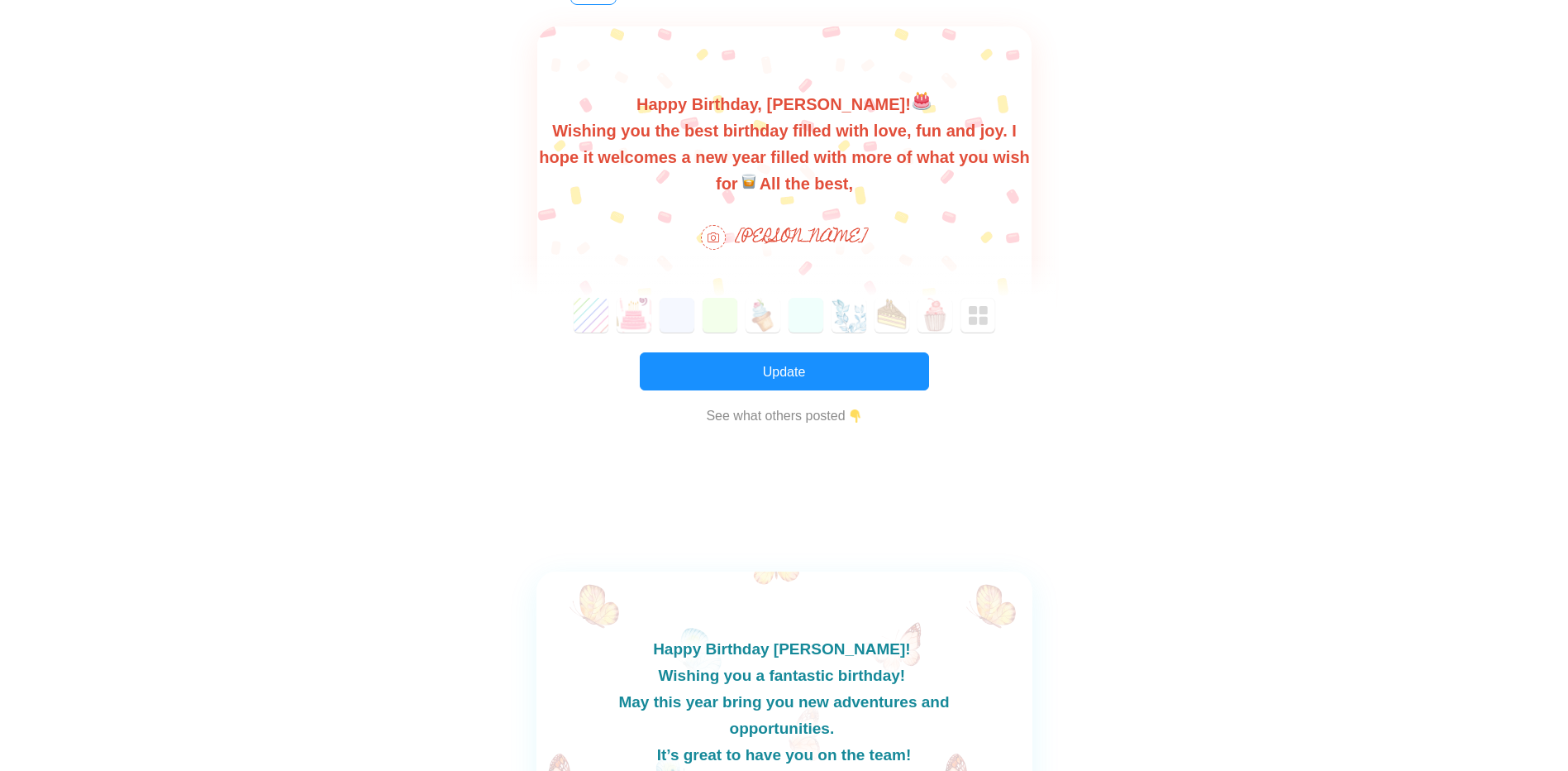
scroll to position [475, 0]
